Goal: Task Accomplishment & Management: Use online tool/utility

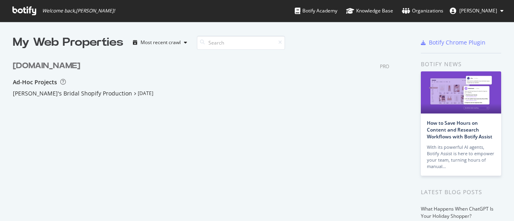
scroll to position [215, 502]
click at [39, 67] on div "[DOMAIN_NAME]" at bounding box center [47, 66] width 68 height 12
click at [18, 10] on icon at bounding box center [24, 10] width 24 height 9
click at [469, 11] on span "[PERSON_NAME]" at bounding box center [479, 10] width 38 height 7
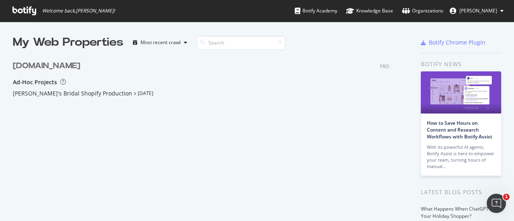
click at [269, 88] on div "Ad-Hoc Projects [PERSON_NAME]'s Bridal Shopify Production [DATE]" at bounding box center [201, 87] width 377 height 19
click at [33, 68] on div "[DOMAIN_NAME]" at bounding box center [47, 66] width 68 height 12
click at [39, 84] on div "Ad-Hoc Projects" at bounding box center [35, 82] width 44 height 8
click at [183, 43] on div "button" at bounding box center [186, 42] width 10 height 5
click at [176, 56] on div "Most recent crawl" at bounding box center [171, 56] width 42 height 7
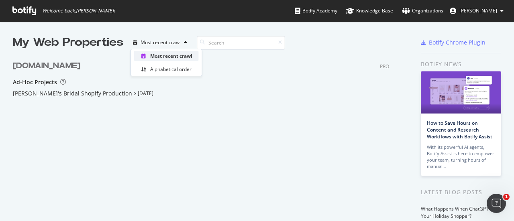
click at [176, 56] on div "Most recent crawl" at bounding box center [171, 56] width 42 height 7
click at [172, 124] on div "[DOMAIN_NAME] PRO Ad-Hoc Projects [PERSON_NAME]'s Bridal Shopify Production [DA…" at bounding box center [204, 107] width 383 height 113
click at [186, 44] on icon "button" at bounding box center [185, 42] width 3 height 5
click at [174, 111] on div "[DOMAIN_NAME] PRO Ad-Hoc Projects [PERSON_NAME]'s Bridal Shopify Production [DA…" at bounding box center [204, 107] width 383 height 113
click at [37, 94] on div "[PERSON_NAME]'s Bridal Shopify Production" at bounding box center [72, 94] width 119 height 8
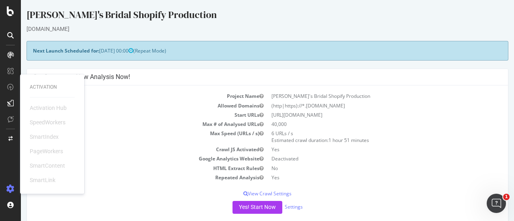
click at [137, 143] on td "Max Speed (URLs / s)" at bounding box center [150, 137] width 235 height 16
click at [229, 20] on div "[PERSON_NAME]'s Bridal Shopify Production" at bounding box center [268, 16] width 482 height 17
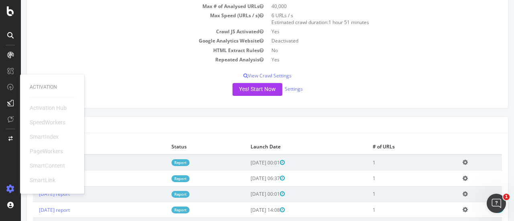
scroll to position [161, 0]
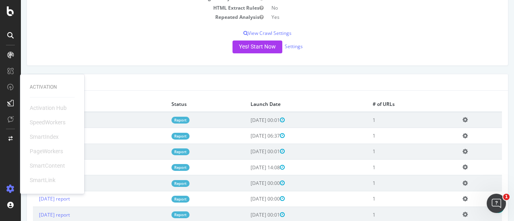
click at [101, 100] on th "Analysis" at bounding box center [99, 104] width 133 height 15
click at [72, 84] on div "Activation" at bounding box center [52, 87] width 45 height 7
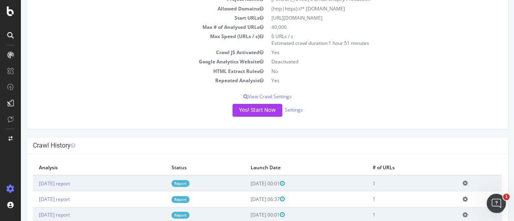
scroll to position [80, 0]
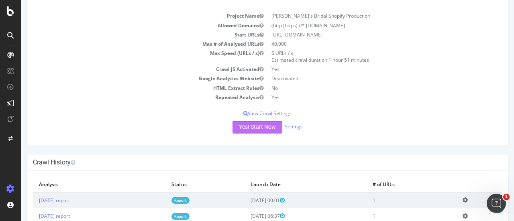
click at [254, 127] on button "Yes! Start Now" at bounding box center [258, 127] width 50 height 13
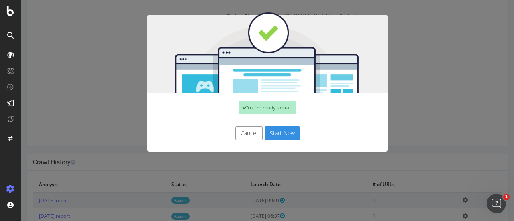
click at [275, 135] on button "Start Now" at bounding box center [282, 134] width 35 height 14
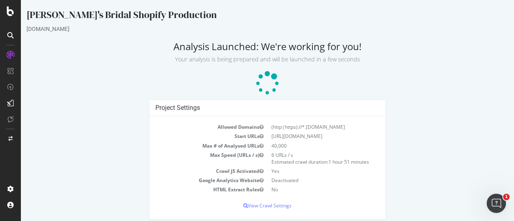
scroll to position [6, 0]
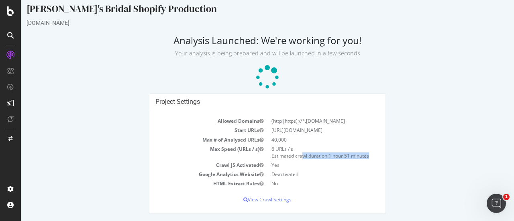
drag, startPoint x: 268, startPoint y: 156, endPoint x: 369, endPoint y: 156, distance: 100.5
click at [369, 156] on td "6 URLs / s Estimated crawl duration: 1 hour 51 minutes" at bounding box center [324, 153] width 112 height 16
copy td "Estimated crawl duration: 1 hour 51 minutes"
click at [416, 158] on div "Project Settings Allowed Domains (http|https)://*.[DOMAIN_NAME] Start URLs [URL…" at bounding box center [268, 158] width 490 height 128
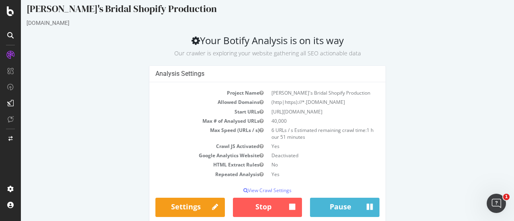
click at [124, 142] on div "Analysis Settings Project Name [PERSON_NAME]'s Bridal Shopify Production Allowe…" at bounding box center [268, 151] width 490 height 170
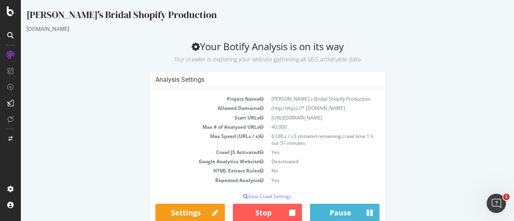
scroll to position [19, 0]
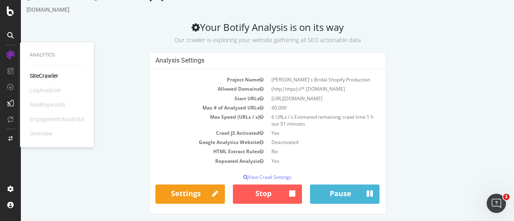
click at [9, 54] on icon at bounding box center [10, 55] width 8 height 8
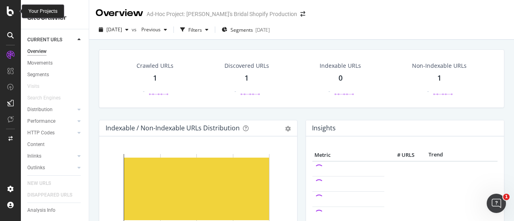
click at [10, 10] on icon at bounding box center [10, 11] width 7 height 10
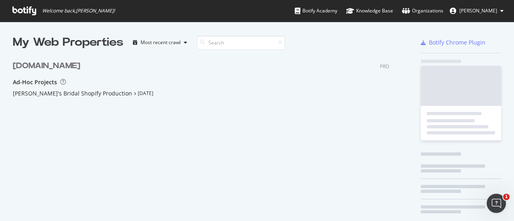
scroll to position [215, 502]
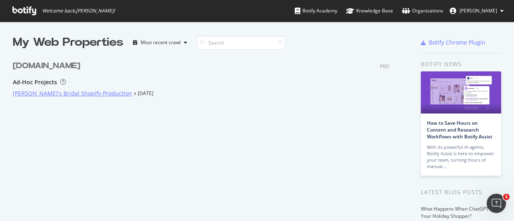
click at [39, 96] on div "[PERSON_NAME]'s Bridal Shopify Production" at bounding box center [72, 94] width 119 height 8
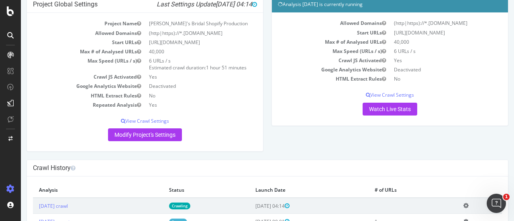
scroll to position [161, 0]
